Goal: Transaction & Acquisition: Download file/media

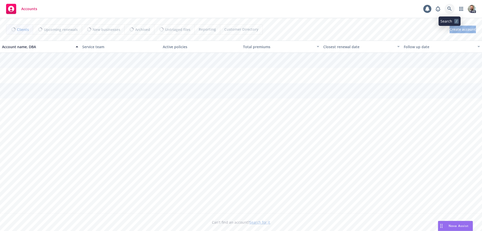
click at [450, 7] on icon at bounding box center [449, 9] width 5 height 5
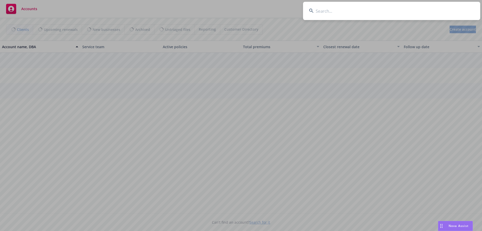
click at [419, 11] on input at bounding box center [391, 11] width 177 height 18
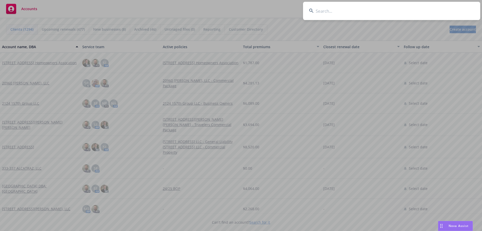
click at [326, 10] on input at bounding box center [391, 11] width 177 height 18
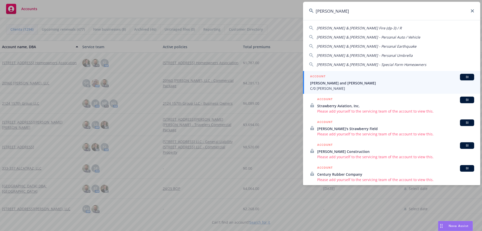
type input "[PERSON_NAME]"
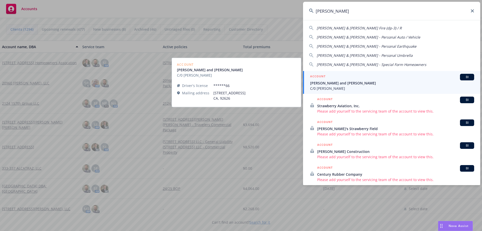
click at [326, 84] on span "[PERSON_NAME] and [PERSON_NAME]" at bounding box center [392, 82] width 164 height 5
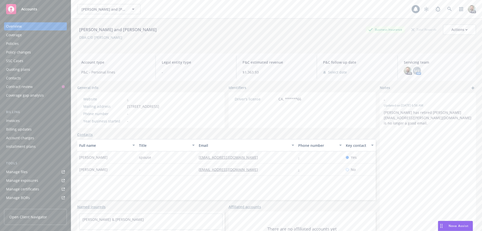
click at [14, 43] on div "Policies" at bounding box center [12, 43] width 13 height 8
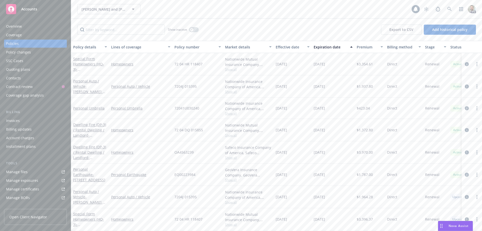
click at [26, 25] on div "Overview" at bounding box center [35, 26] width 59 height 8
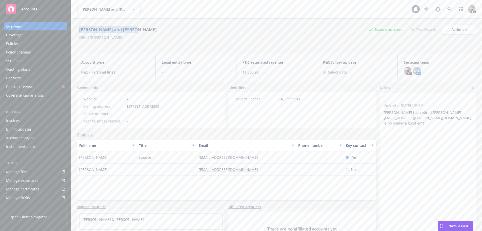
drag, startPoint x: 77, startPoint y: 29, endPoint x: 142, endPoint y: 28, distance: 64.8
click at [142, 28] on div "[PERSON_NAME] and [PERSON_NAME] Business Insurance Total Rewards Actions" at bounding box center [276, 30] width 399 height 10
click at [11, 43] on div "Policies" at bounding box center [12, 43] width 13 height 8
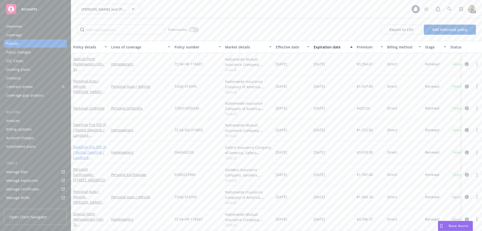
click at [78, 146] on link "Dwelling Fire (DP-3) / Rental Dwelling / Landlord - [STREET_ADDRESS]" at bounding box center [89, 154] width 33 height 21
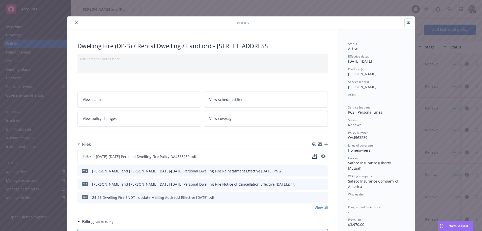
click at [313, 158] on icon "download file" at bounding box center [314, 156] width 4 height 4
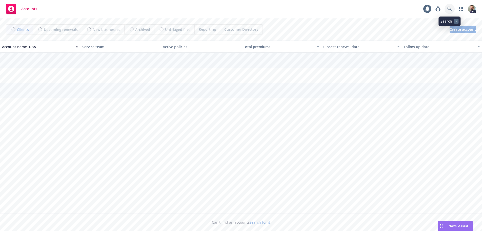
click at [450, 8] on icon at bounding box center [449, 9] width 5 height 5
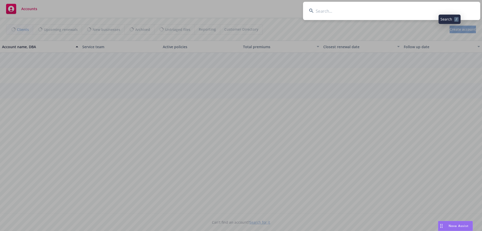
click at [440, 9] on input at bounding box center [391, 11] width 177 height 18
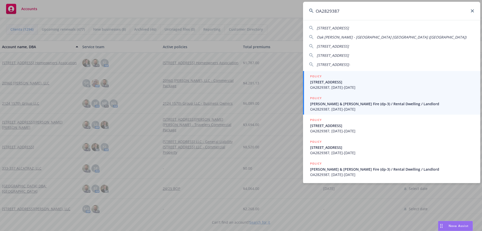
type input "OA2829387"
click at [330, 105] on span "Grubb, Gayle & Barbara - Dwelling Fire (dp-3) / Rental Dwelling / Landlord" at bounding box center [392, 103] width 164 height 5
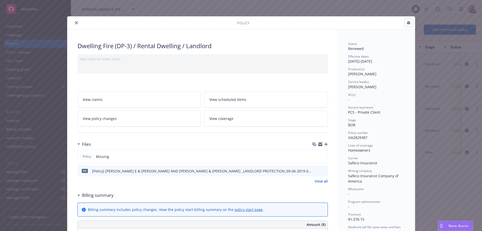
click at [74, 21] on button "close" at bounding box center [76, 23] width 6 height 6
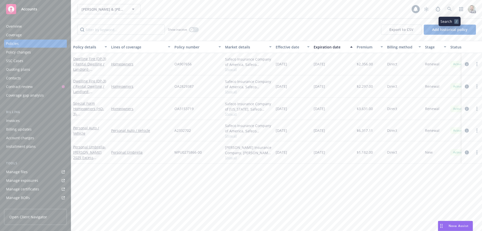
click at [450, 8] on icon at bounding box center [449, 9] width 4 height 4
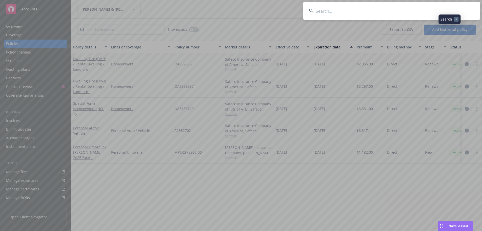
click at [436, 10] on input at bounding box center [391, 11] width 177 height 18
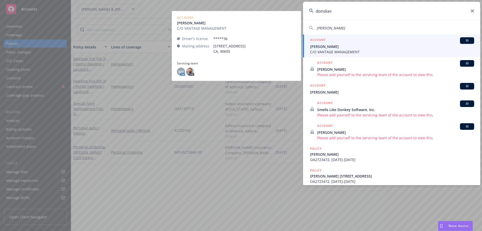
type input "donsker"
click at [323, 47] on span "Bettye Donsker" at bounding box center [392, 46] width 164 height 5
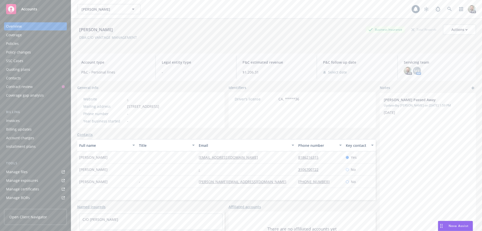
click at [13, 44] on div "Policies" at bounding box center [12, 43] width 13 height 8
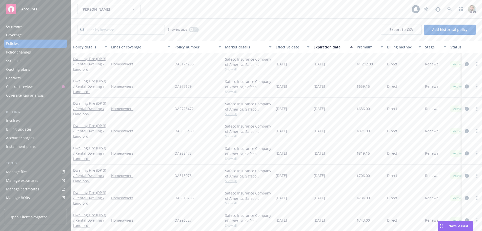
click at [14, 25] on div "Overview" at bounding box center [14, 26] width 16 height 8
